Goal: Use online tool/utility: Utilize a website feature to perform a specific function

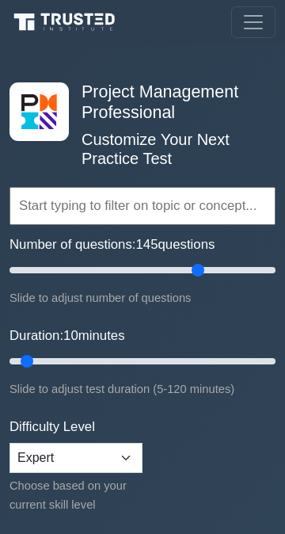
type input "200"
type input "120"
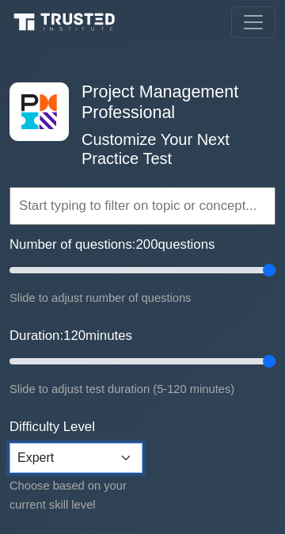
click at [114, 457] on select "Beginner Intermediate Expert" at bounding box center [76, 458] width 133 height 30
select select "intermediate"
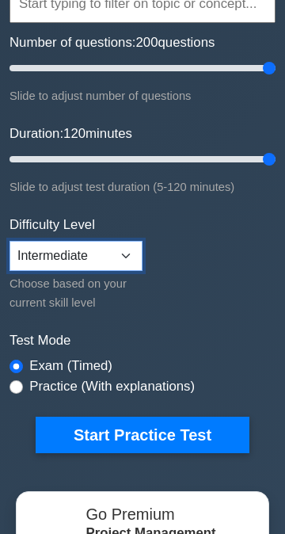
scroll to position [204, 0]
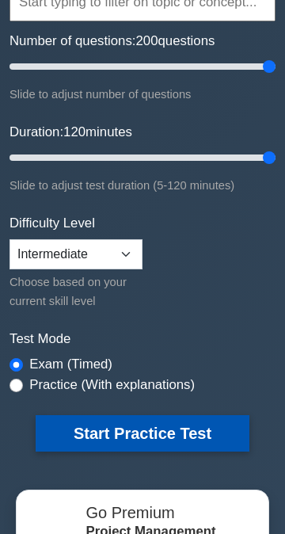
click at [157, 431] on button "Start Practice Test" at bounding box center [143, 433] width 214 height 36
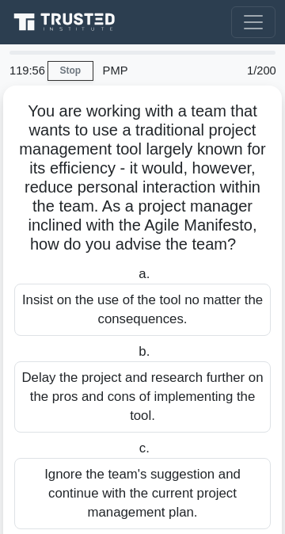
click at [200, 294] on div "Insist on the use of the tool no matter the consequences." at bounding box center [142, 310] width 257 height 52
click at [135, 280] on input "a. Insist on the use of the tool no matter the consequences." at bounding box center [135, 274] width 0 height 10
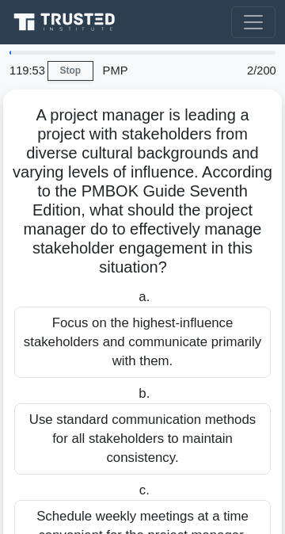
scroll to position [158, 0]
